Goal: Entertainment & Leisure: Consume media (video, audio)

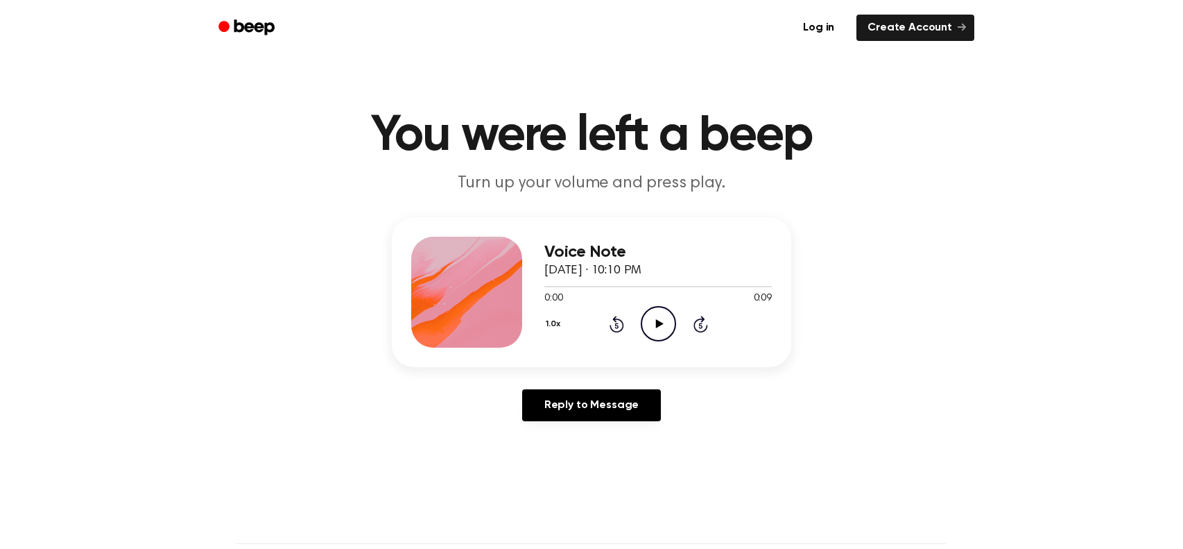
click at [673, 322] on icon "Play Audio" at bounding box center [658, 323] width 35 height 35
click at [649, 314] on icon "Play Audio" at bounding box center [658, 323] width 35 height 35
click at [661, 320] on icon "Play Audio" at bounding box center [658, 323] width 35 height 35
click at [645, 318] on icon "Play Audio" at bounding box center [658, 323] width 35 height 35
